Goal: Find specific page/section: Find specific page/section

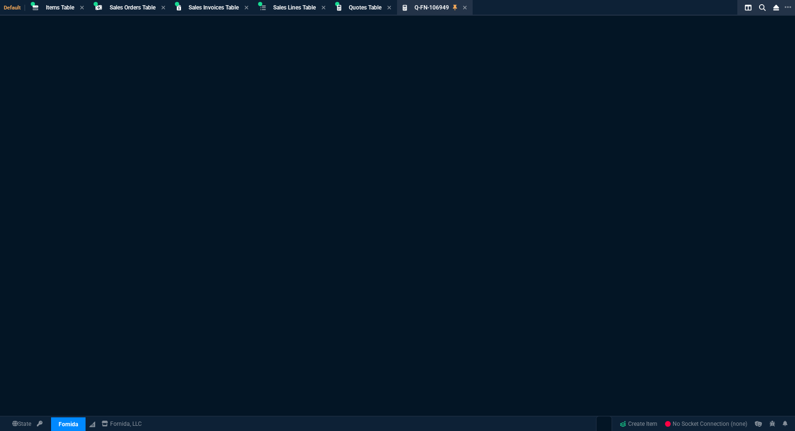
select select "4: SHAD"
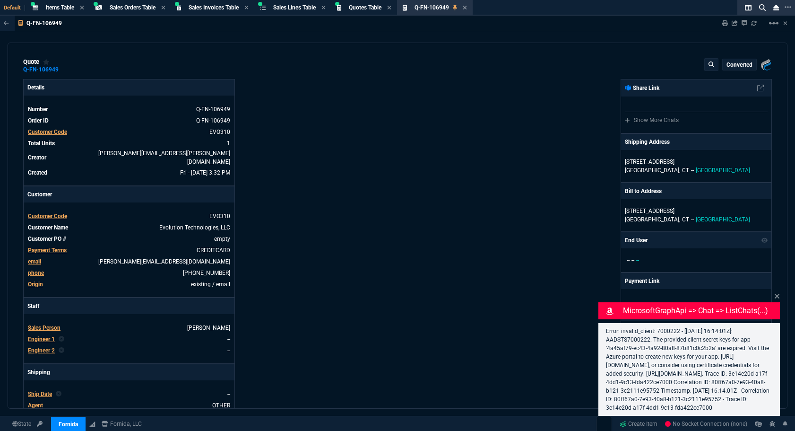
type input "29"
type input "109"
type input "425"
type input "11"
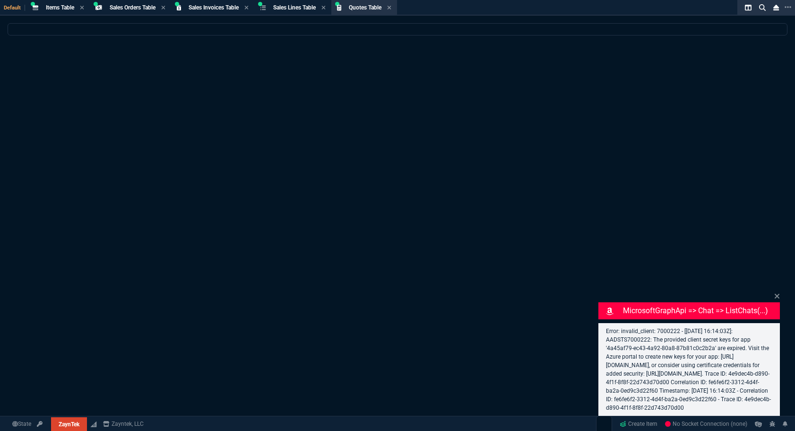
select select "4: SHAD"
select select
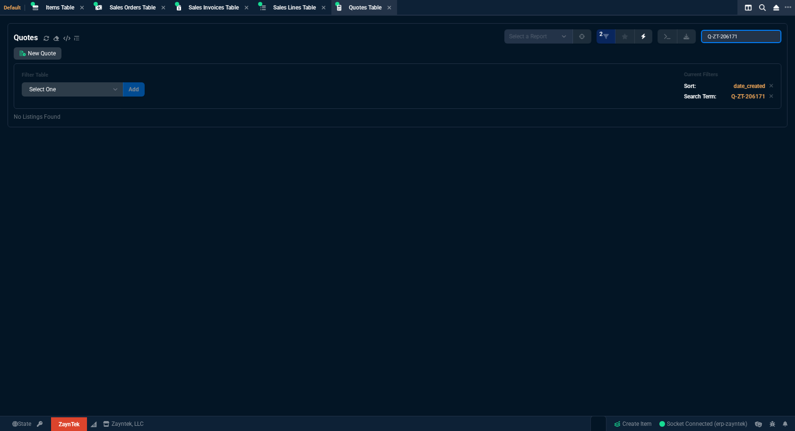
click at [752, 37] on input "Q-ZT-206171" at bounding box center [741, 36] width 80 height 13
paste input "search"
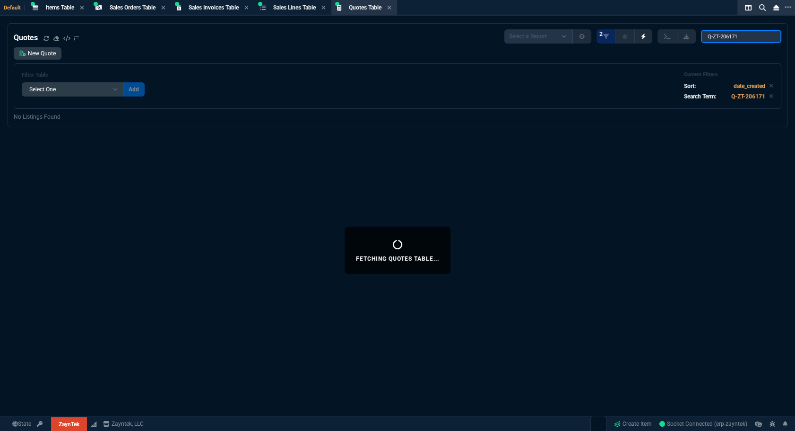
type input "Q-ZT-206171"
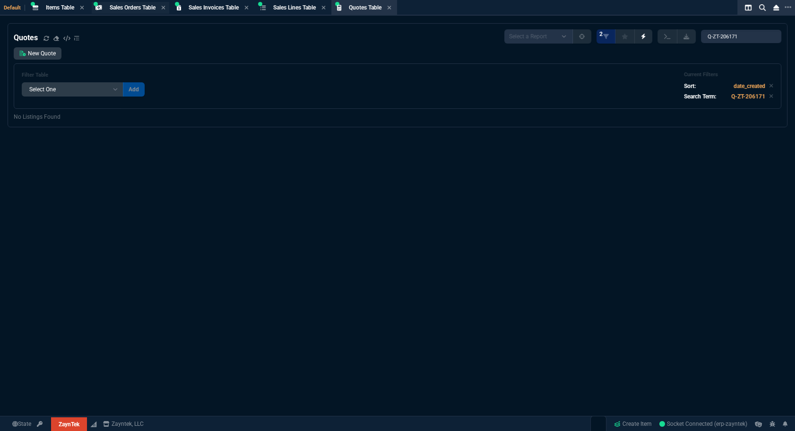
click at [134, 8] on span "Sales Orders Table" at bounding box center [133, 7] width 46 height 7
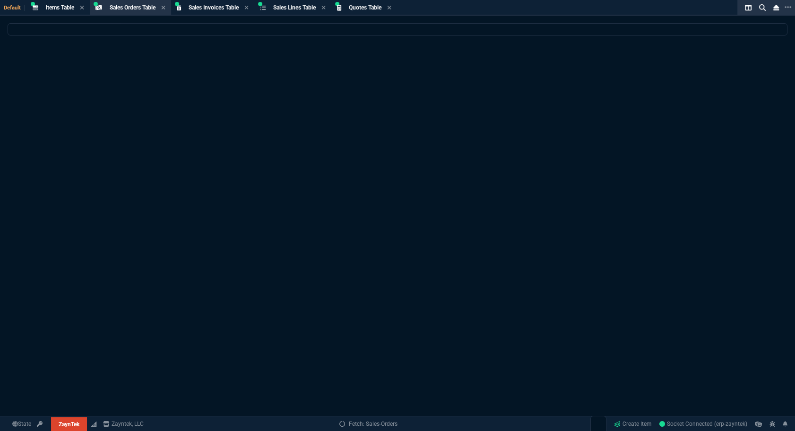
select select
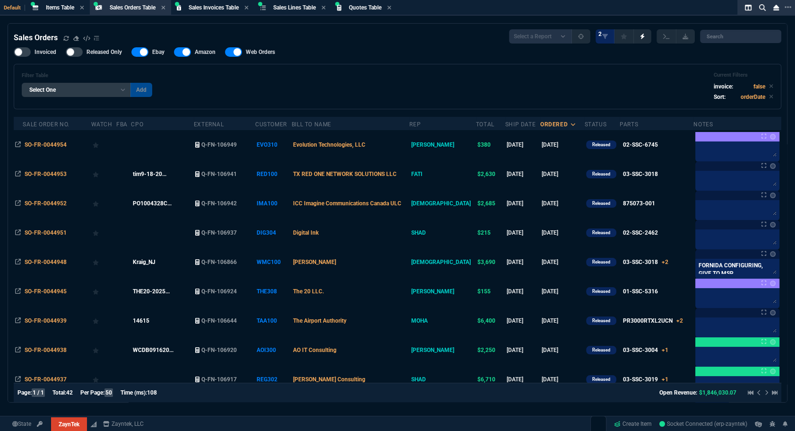
click at [380, 9] on span "Quotes Table" at bounding box center [365, 7] width 33 height 7
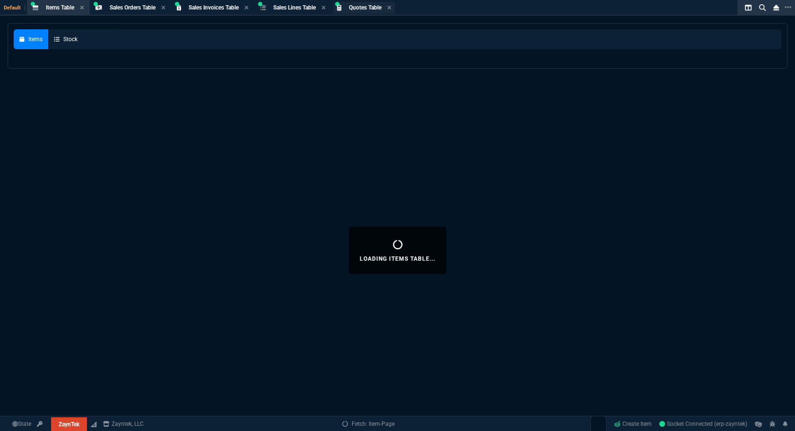
click at [366, 13] on div "Quotes Table Quote" at bounding box center [364, 8] width 62 height 12
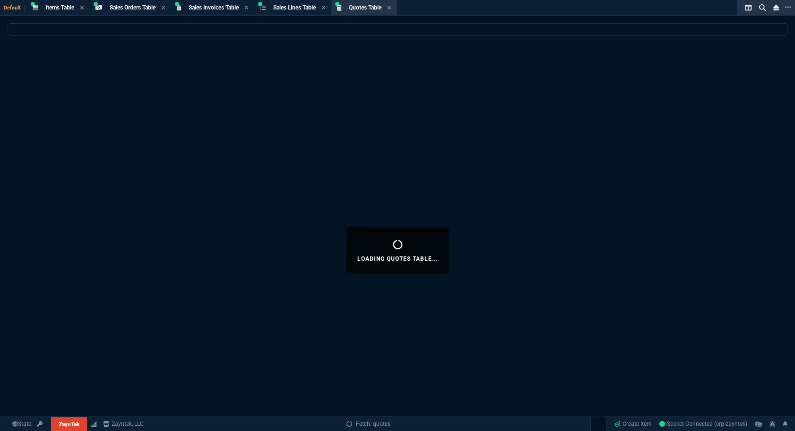
select select
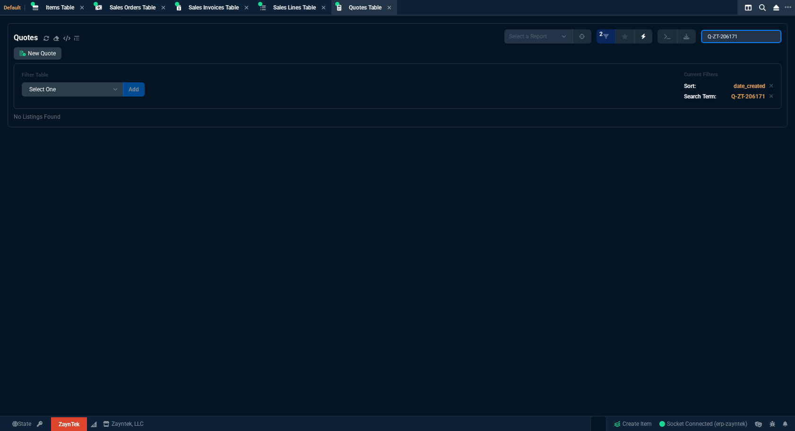
click at [753, 40] on input "Q-ZT-206171" at bounding box center [741, 36] width 80 height 13
paste input "search"
type input "Q-ZT-206171"
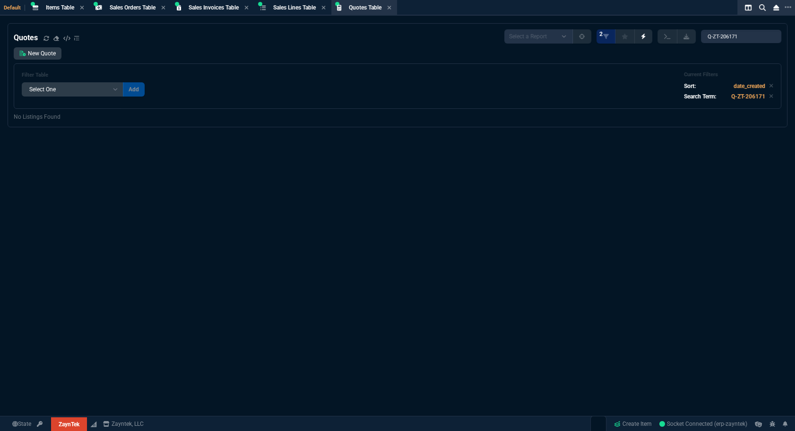
click at [546, 95] on div "Filter Table Select One Add Filter () creator (creator) Cust (headers.customerN…" at bounding box center [398, 85] width 752 height 29
click at [130, 12] on div "Sales Orders Table Sales Order" at bounding box center [131, 8] width 78 height 12
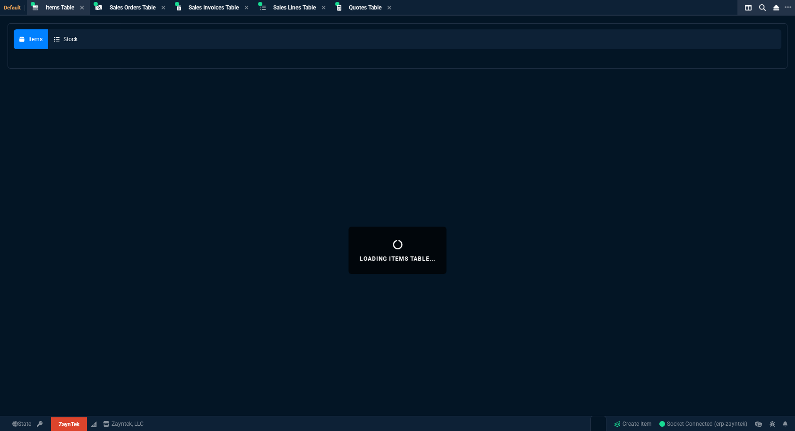
select select
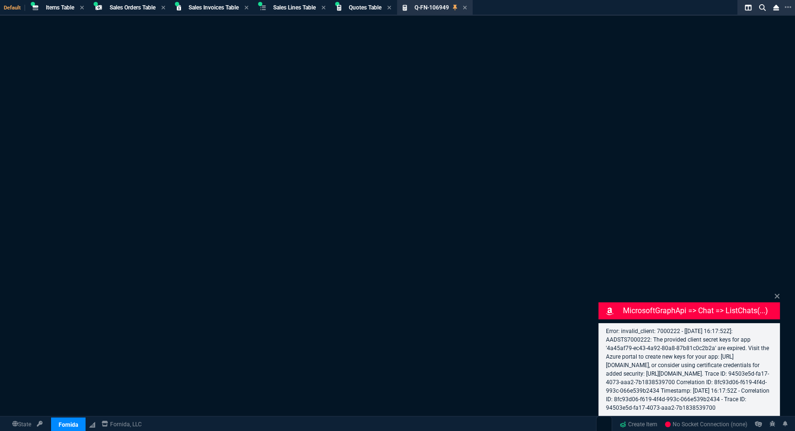
select select "4: SHAD"
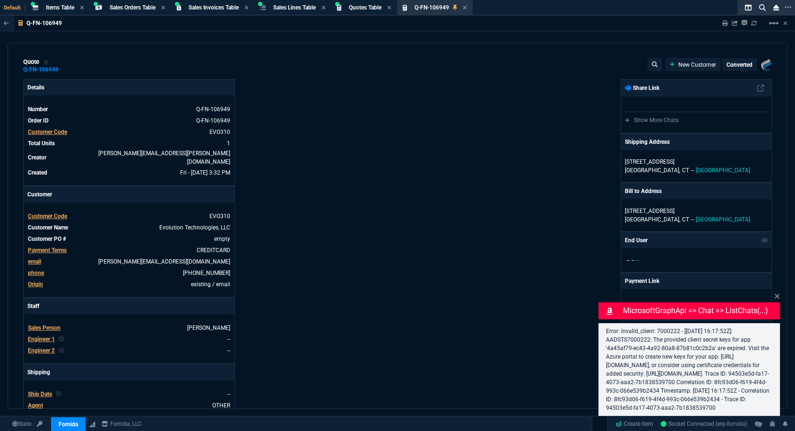
type input "425"
type input "29"
type input "109"
type input "11"
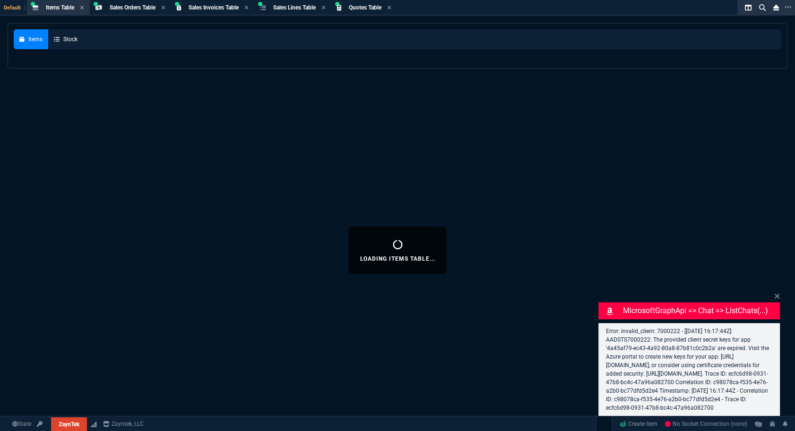
select select "4: SHAD"
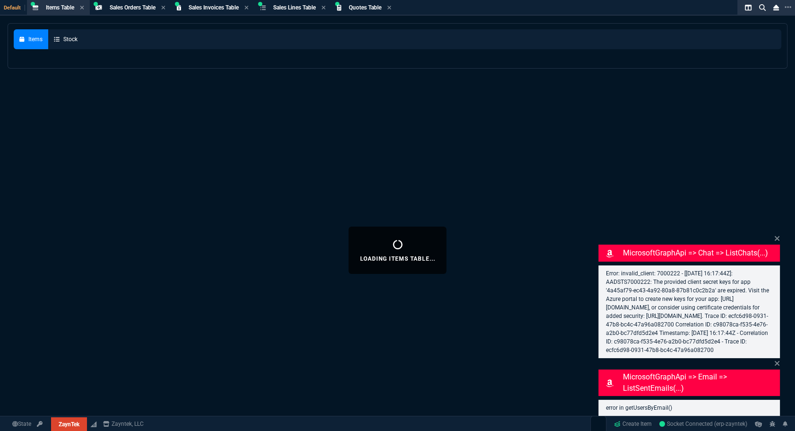
select select
